Goal: Transaction & Acquisition: Purchase product/service

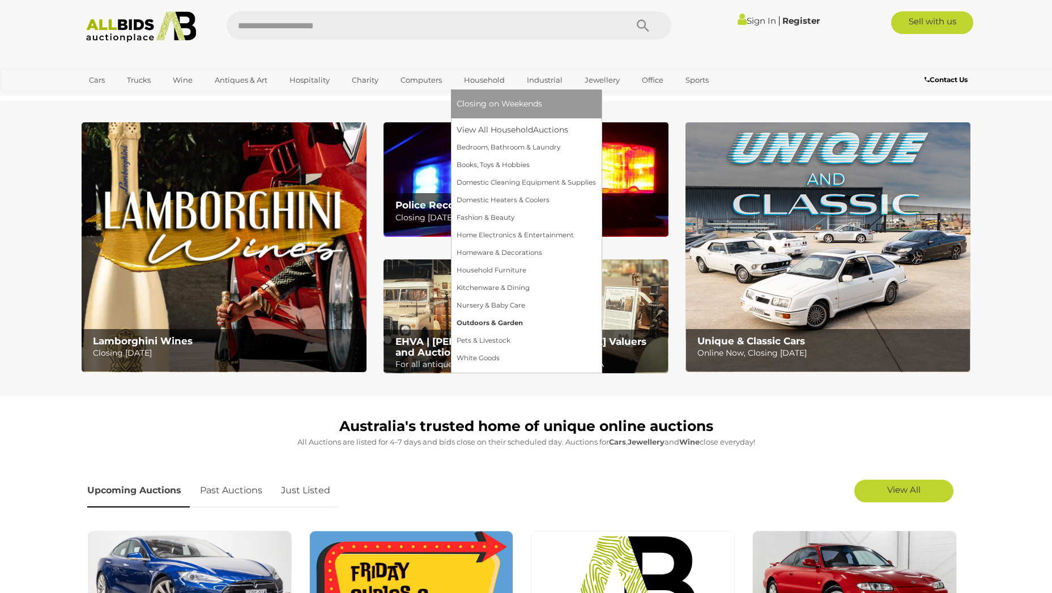
click at [501, 324] on link "Outdoors & Garden" at bounding box center [526, 323] width 139 height 18
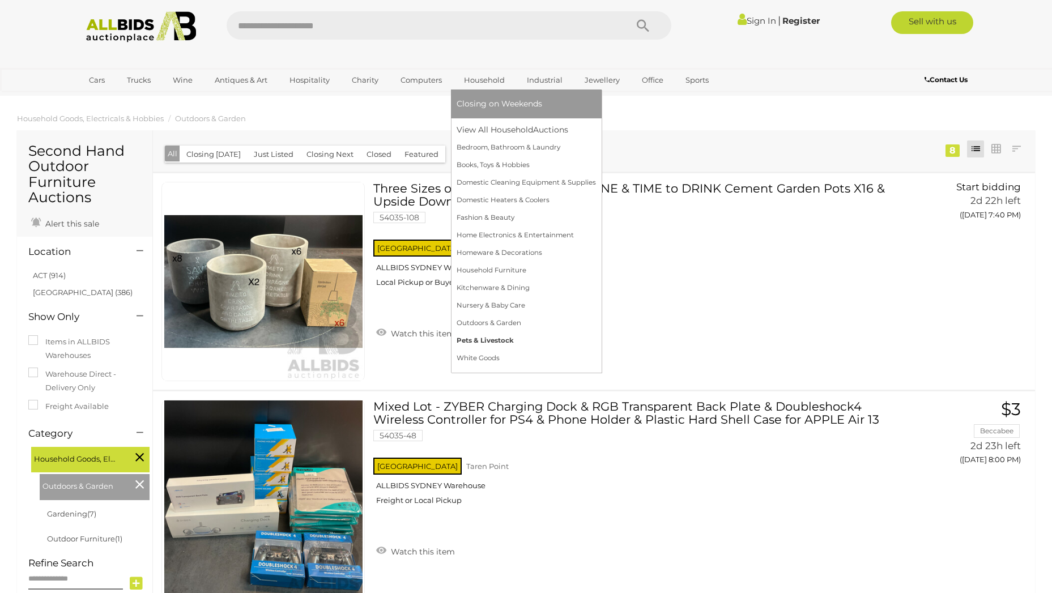
click at [491, 342] on link "Pets & Livestock" at bounding box center [526, 341] width 139 height 18
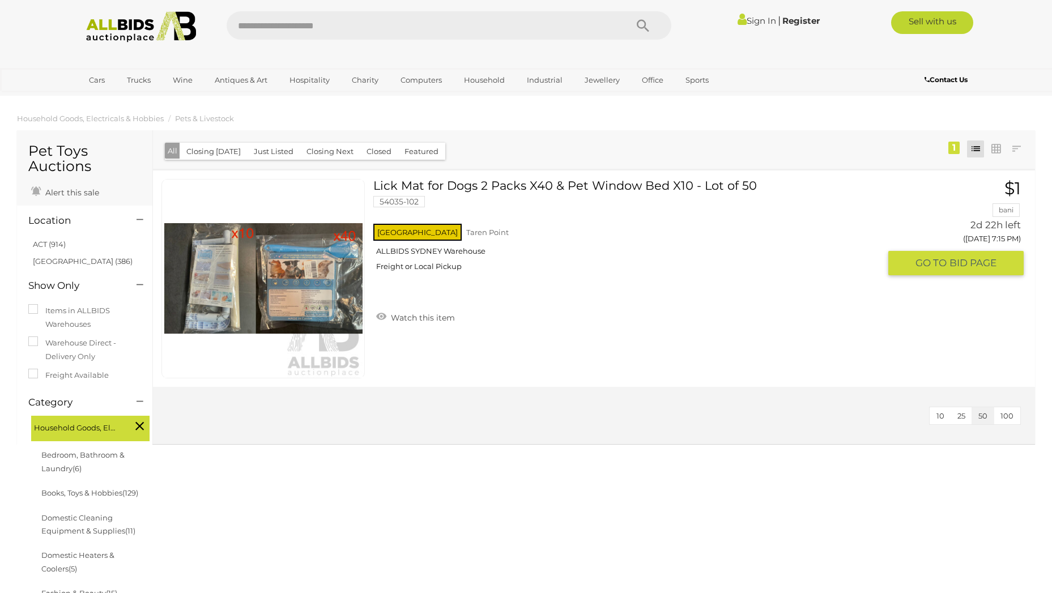
click at [342, 287] on img at bounding box center [263, 279] width 198 height 198
